Goal: Information Seeking & Learning: Learn about a topic

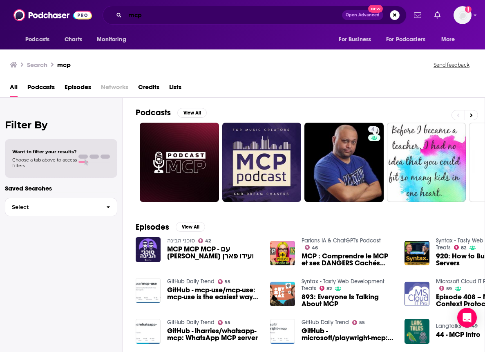
click at [138, 18] on input "mcp" at bounding box center [233, 15] width 217 height 13
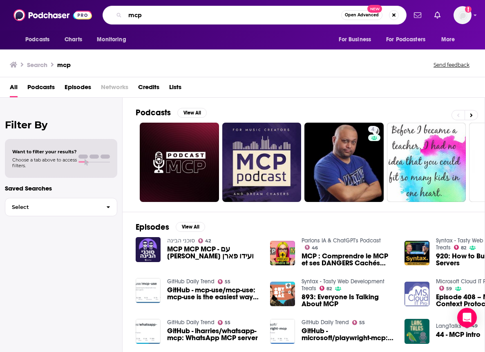
click at [138, 18] on input "mcp" at bounding box center [233, 15] width 216 height 13
type input "model context protocol"
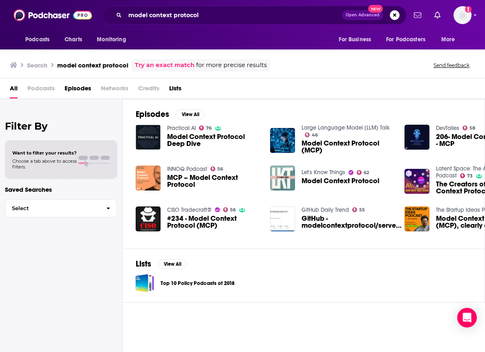
click at [179, 129] on link "Practical AI" at bounding box center [181, 128] width 29 height 7
